Goal: Information Seeking & Learning: Check status

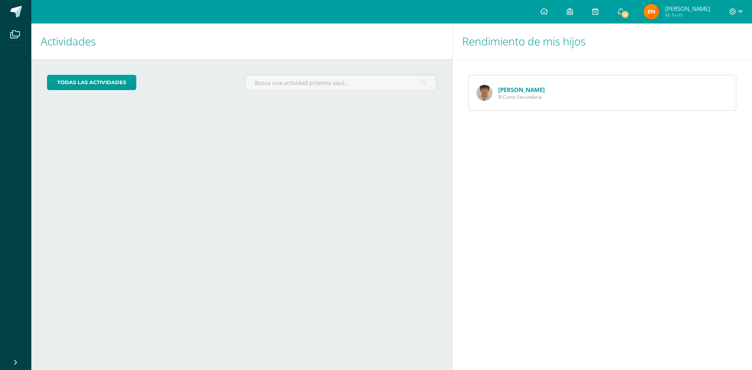
click at [505, 90] on link "[PERSON_NAME]" at bounding box center [521, 90] width 47 height 8
click at [522, 96] on span "III Curso Secundaria" at bounding box center [521, 97] width 47 height 7
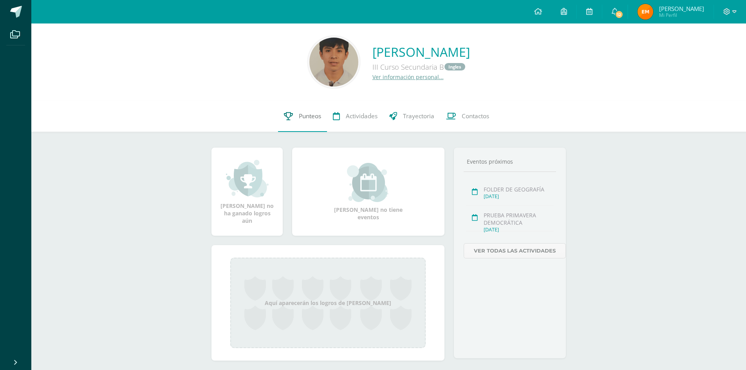
click at [312, 115] on span "Punteos" at bounding box center [310, 116] width 22 height 8
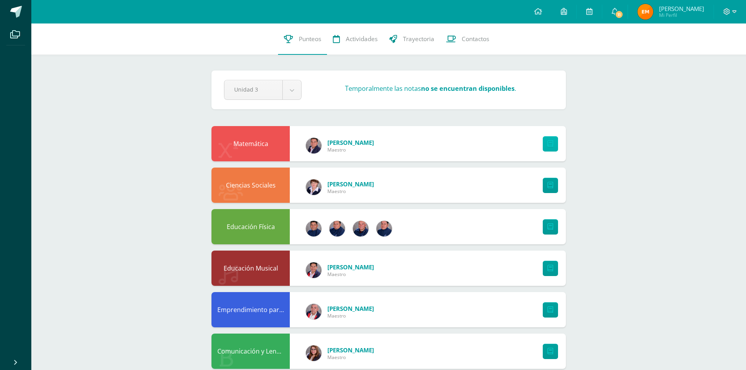
click at [553, 140] on link at bounding box center [550, 143] width 15 height 15
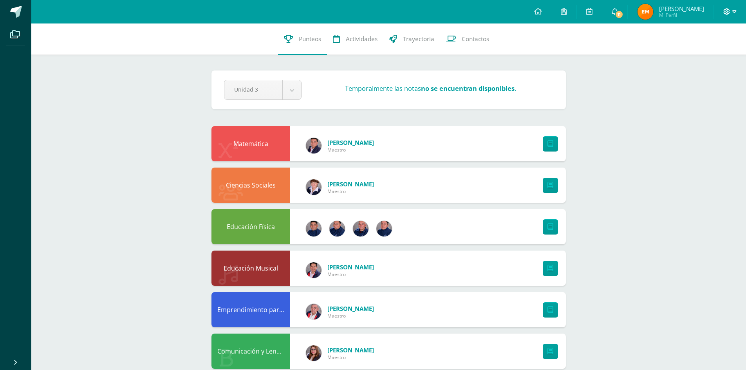
click at [729, 12] on icon at bounding box center [726, 11] width 7 height 7
click at [711, 54] on span "Cerrar sesión" at bounding box center [709, 53] width 35 height 7
